Goal: Task Accomplishment & Management: Use online tool/utility

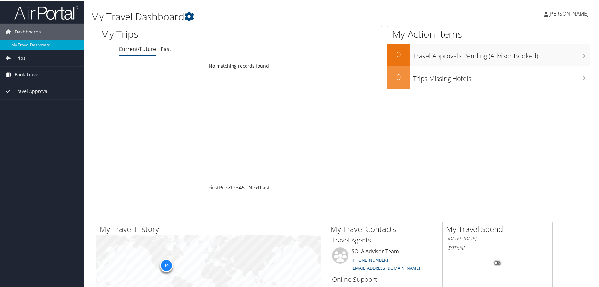
click at [28, 71] on span "Book Travel" at bounding box center [27, 74] width 25 height 16
click at [37, 111] on span "Travel Approval" at bounding box center [32, 110] width 34 height 16
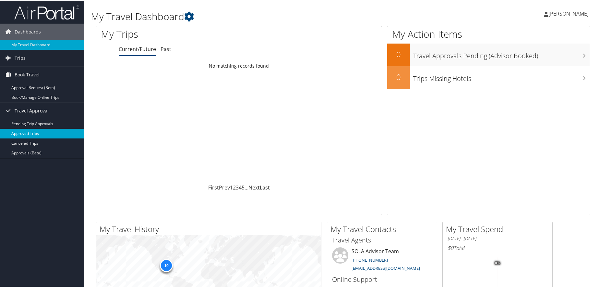
click at [35, 131] on link "Approved Trips" at bounding box center [42, 133] width 84 height 10
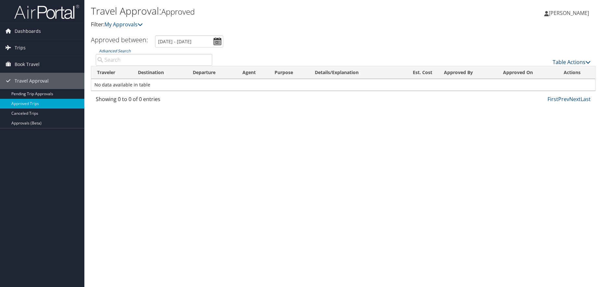
click at [580, 61] on link "Table Actions" at bounding box center [572, 61] width 38 height 7
click at [361, 149] on div at bounding box center [301, 143] width 602 height 287
click at [33, 92] on link "Pending Trip Approvals" at bounding box center [42, 94] width 84 height 10
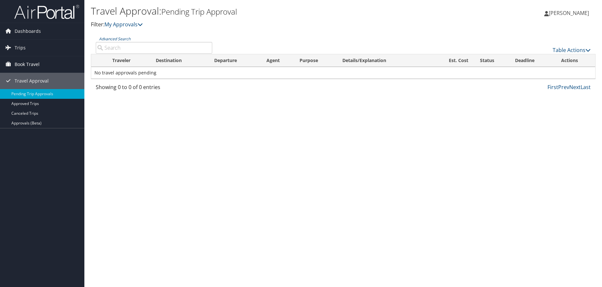
click at [29, 64] on span "Book Travel" at bounding box center [27, 64] width 25 height 16
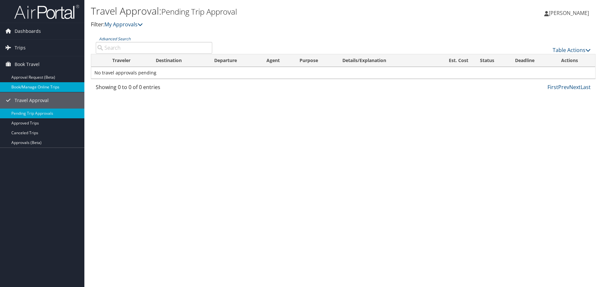
click at [40, 85] on link "Book/Manage Online Trips" at bounding box center [42, 87] width 84 height 10
